Goal: Transaction & Acquisition: Subscribe to service/newsletter

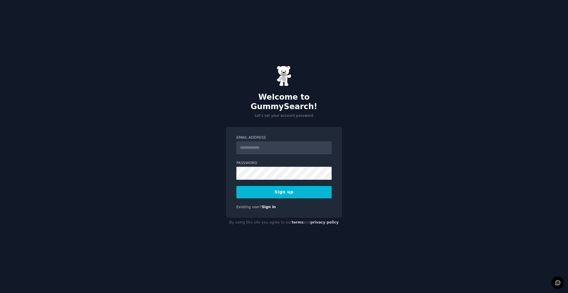
click at [262, 142] on input "Email Address" at bounding box center [284, 148] width 95 height 13
click at [409, 141] on div "Welcome to GummySearch! Let's set your account password Email Address Password …" at bounding box center [284, 146] width 568 height 293
click at [292, 147] on input "Email Address" at bounding box center [284, 148] width 95 height 13
type input "**********"
click at [277, 186] on button "Sign up" at bounding box center [284, 192] width 95 height 12
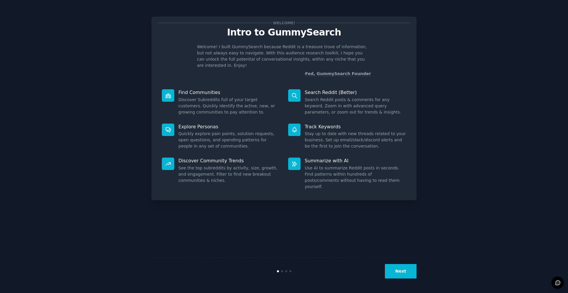
click at [444, 214] on div "Welcome! Intro to GummySearch Welcome! I built GummySearch because Reddit is a …" at bounding box center [284, 146] width 552 height 277
click at [398, 268] on button "Next" at bounding box center [401, 271] width 32 height 15
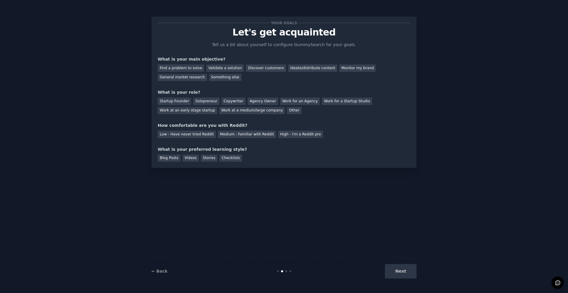
click at [398, 268] on div "Next" at bounding box center [372, 271] width 89 height 15
drag, startPoint x: 226, startPoint y: 79, endPoint x: 223, endPoint y: 75, distance: 4.6
click at [223, 75] on div "Find a problem to solve Validate a solution Discover customers Ideate/distribut…" at bounding box center [284, 71] width 253 height 19
click at [261, 64] on div "Find a problem to solve Validate a solution Discover customers Ideate/distribut…" at bounding box center [284, 71] width 253 height 19
click at [261, 67] on div "Discover customers" at bounding box center [266, 68] width 40 height 7
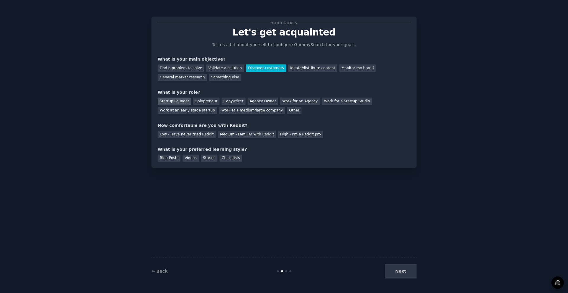
click at [174, 103] on div "Startup Founder" at bounding box center [174, 101] width 33 height 7
click at [165, 101] on div "Startup Founder" at bounding box center [174, 101] width 33 height 7
click at [227, 133] on div "Medium - Familiar with Reddit" at bounding box center [247, 134] width 58 height 7
click at [155, 163] on div "Your goals Let's get acquainted Tell us a bit about yourself to configure Gummy…" at bounding box center [284, 93] width 265 height 152
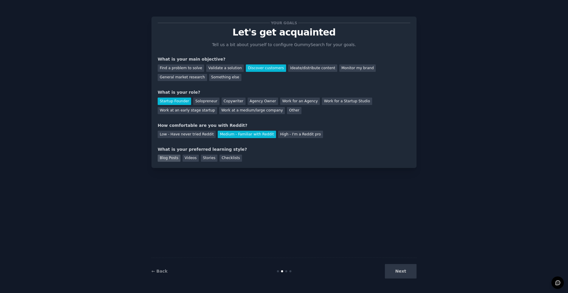
click at [173, 158] on div "Blog Posts" at bounding box center [169, 158] width 23 height 7
click at [410, 274] on button "Next" at bounding box center [401, 271] width 32 height 15
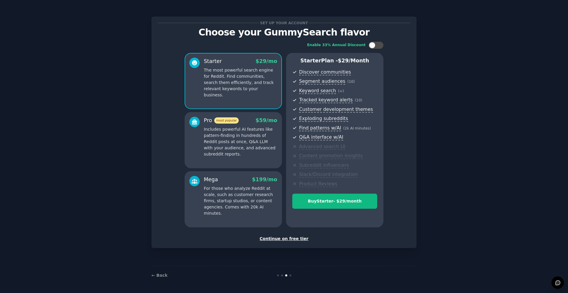
click at [297, 242] on div "Continue on free tier" at bounding box center [284, 239] width 253 height 6
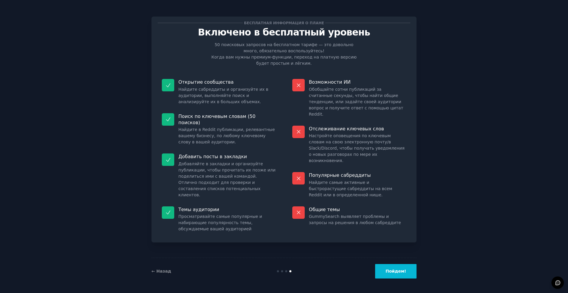
click at [403, 274] on font "Пойдем!" at bounding box center [396, 271] width 21 height 5
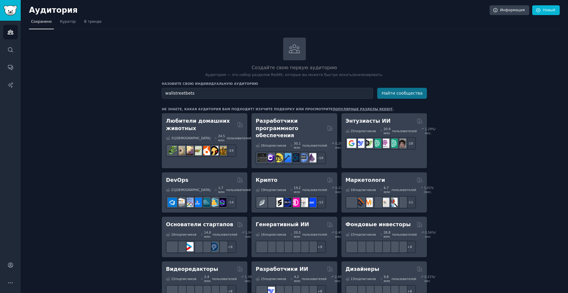
type input "wallstreetbets"
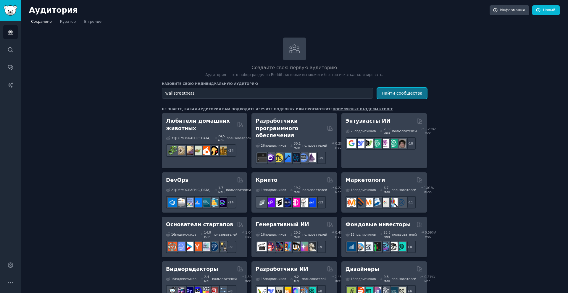
click at [416, 97] on button "Найти сообщества" at bounding box center [402, 93] width 50 height 11
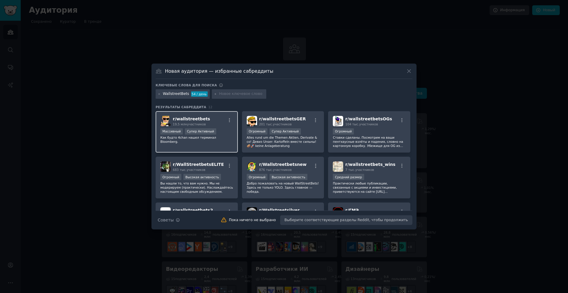
click at [176, 118] on font "r/" at bounding box center [175, 119] width 4 height 5
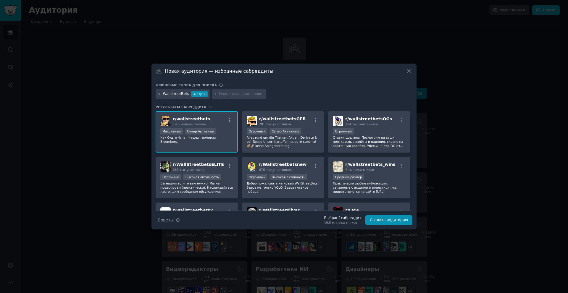
click at [338, 221] on font "19,5 млн" at bounding box center [331, 223] width 14 height 4
click at [386, 217] on button "Создать аудиторию" at bounding box center [389, 221] width 47 height 10
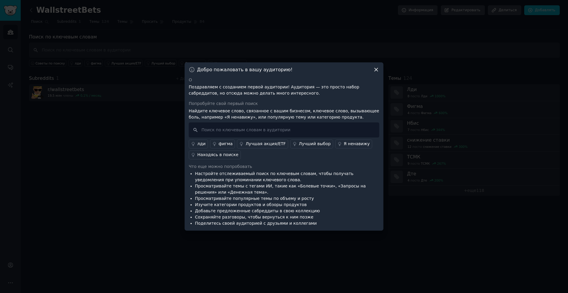
click at [377, 72] on icon at bounding box center [376, 70] width 6 height 6
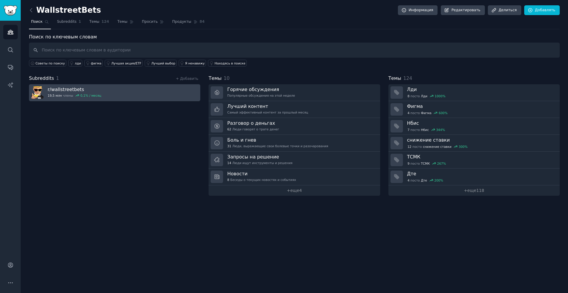
click at [153, 94] on link "r/ wallstreetbets 19,5 млн члены 0,1 % / месяц" at bounding box center [114, 92] width 171 height 17
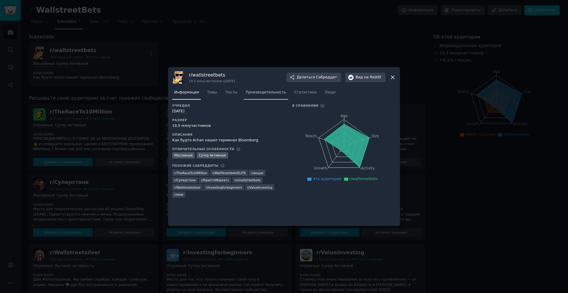
click at [255, 94] on font "Производительность" at bounding box center [266, 92] width 40 height 4
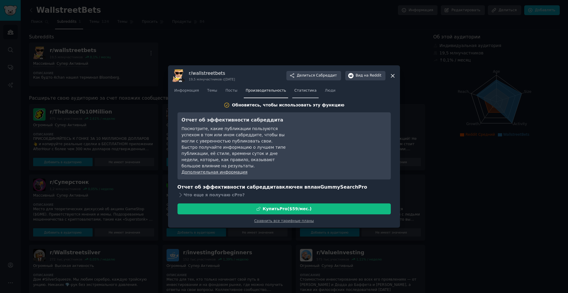
click at [295, 92] on font "Статистика" at bounding box center [306, 91] width 22 height 4
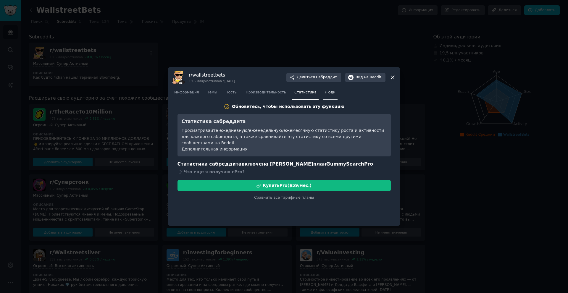
click at [323, 99] on link "Люди" at bounding box center [330, 94] width 15 height 12
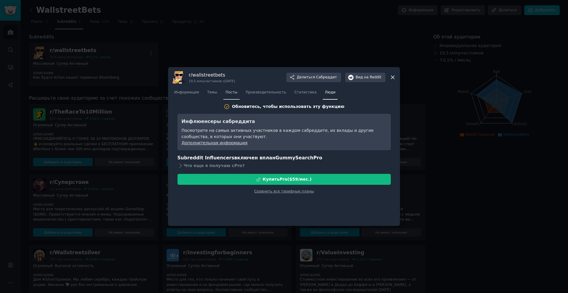
click at [227, 97] on link "Посты" at bounding box center [232, 94] width 16 height 12
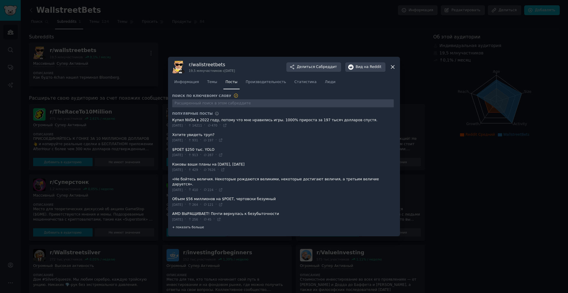
click at [185, 226] on font "+ показать больше" at bounding box center [188, 228] width 32 height 4
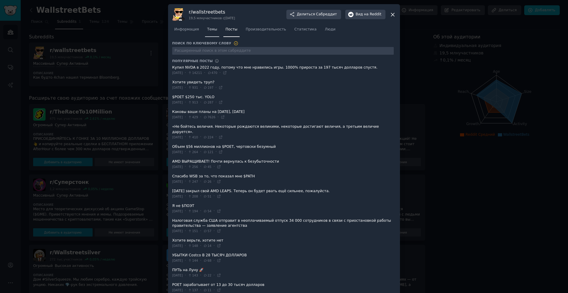
click at [210, 32] on span "Темы" at bounding box center [212, 29] width 10 height 5
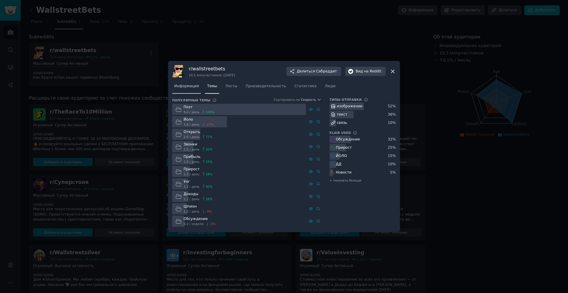
click at [184, 89] on link "Информация" at bounding box center [186, 88] width 29 height 12
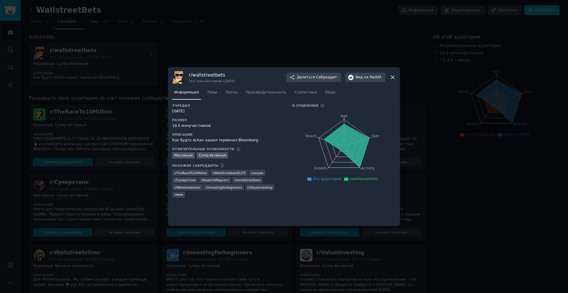
click at [380, 44] on div at bounding box center [284, 146] width 568 height 293
